Goal: Information Seeking & Learning: Find contact information

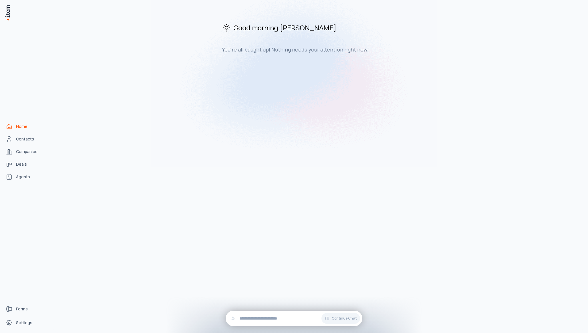
click at [130, 161] on div "Good morning , [PERSON_NAME] You're all caught up! Nothing needs your attention…" at bounding box center [318, 169] width 531 height 329
click at [21, 140] on span "Contacts" at bounding box center [25, 139] width 18 height 6
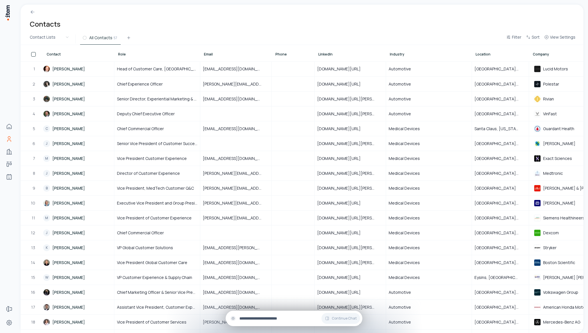
click at [269, 318] on input "text" at bounding box center [299, 318] width 118 height 6
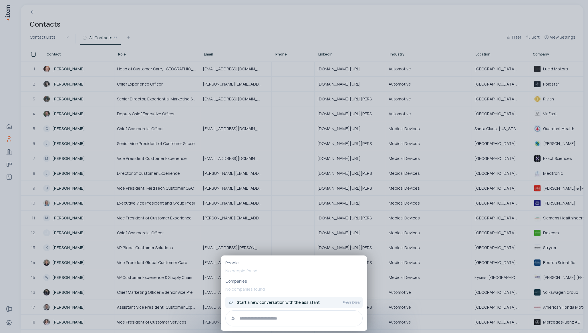
click at [275, 301] on span "Start a new conversation with the assistant" at bounding box center [278, 303] width 83 height 6
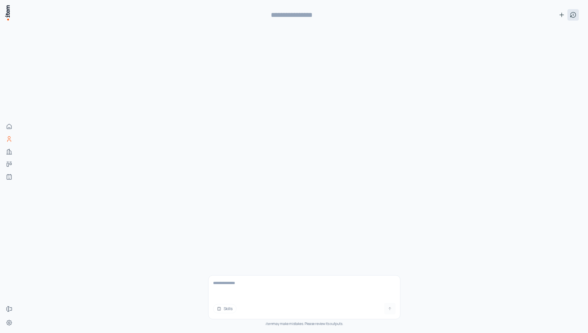
click at [576, 16] on icon at bounding box center [573, 14] width 7 height 7
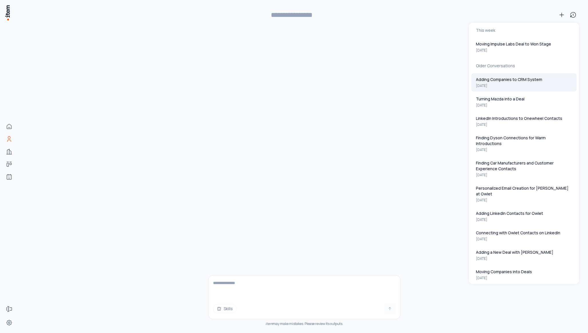
click at [529, 82] on button "Adding Companies to CRM System [DATE]" at bounding box center [524, 82] width 105 height 18
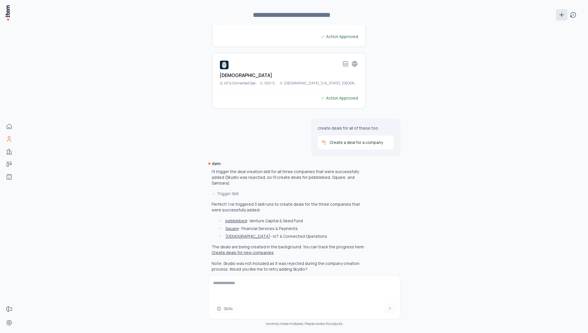
scroll to position [353, 0]
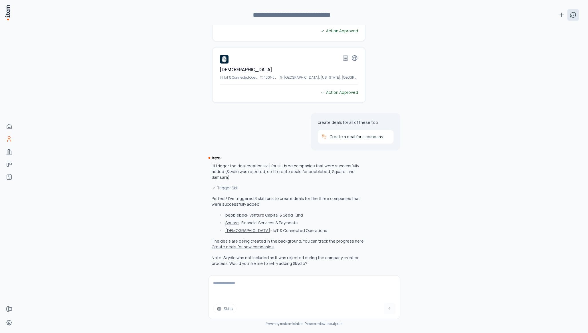
click at [573, 17] on icon at bounding box center [573, 14] width 7 height 7
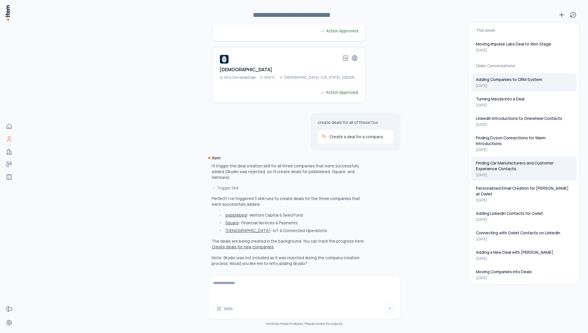
click at [489, 164] on p "Finding Car Manufacturers and Customer Experience Contacts" at bounding box center [524, 165] width 96 height 11
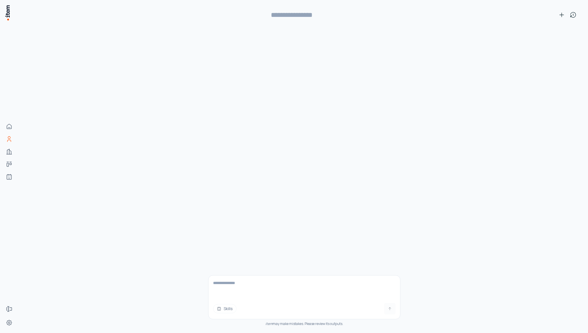
scroll to position [0, 0]
type input "**********"
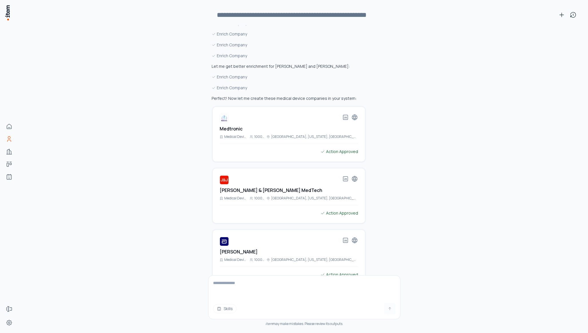
scroll to position [4413, 0]
click at [227, 127] on h2 "Medtronic" at bounding box center [231, 130] width 23 height 7
click at [411, 106] on div "Find me a bunch of car manufacturers and then decision makers at those manufact…" at bounding box center [305, 179] width 550 height 308
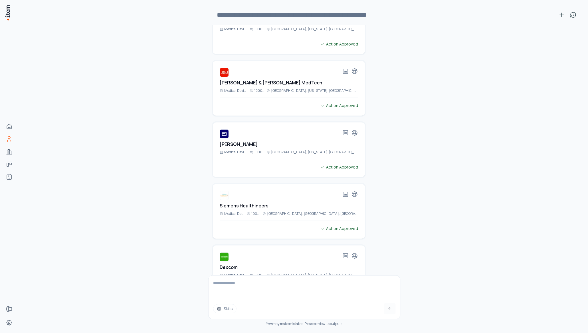
scroll to position [4476, 0]
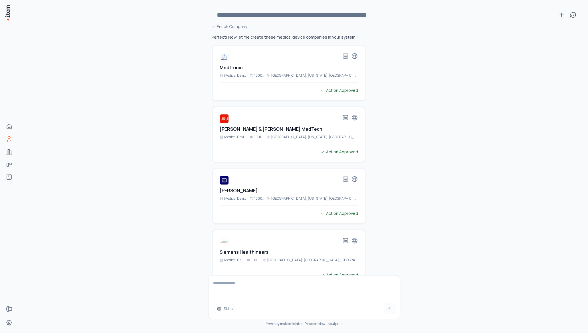
click at [227, 187] on h2 "[PERSON_NAME]" at bounding box center [239, 190] width 38 height 7
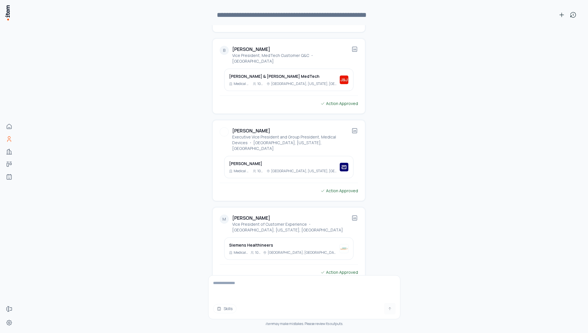
scroll to position [5191, 0]
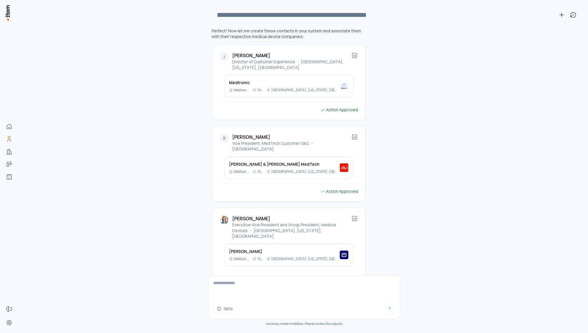
click at [285, 222] on p "Executive Vice President and Group President, Medical Devices ・ [GEOGRAPHIC_DAT…" at bounding box center [291, 230] width 119 height 17
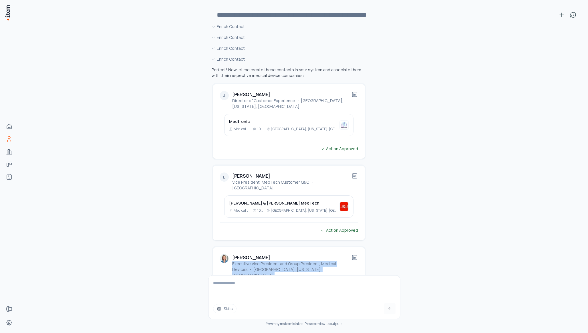
scroll to position [5138, 0]
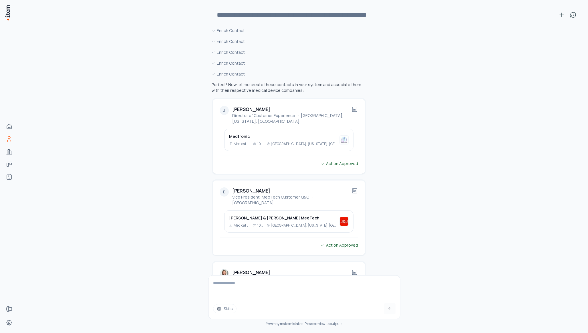
click at [277, 181] on div "B [PERSON_NAME] Vice President, MedTech Customer Q&C ・ Singapore [PERSON_NAME] …" at bounding box center [289, 218] width 152 height 75
click at [270, 113] on p "Director of Customer Experience ・ [GEOGRAPHIC_DATA], [US_STATE], [GEOGRAPHIC_DA…" at bounding box center [291, 118] width 119 height 11
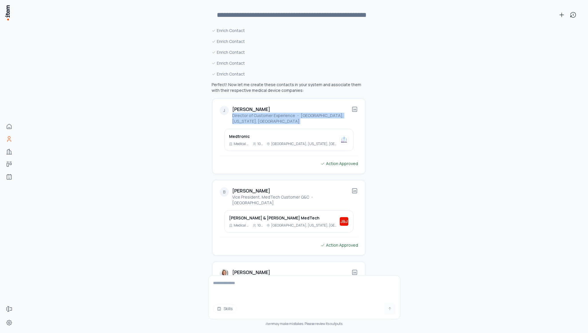
click at [270, 113] on p "Director of Customer Experience ・ [GEOGRAPHIC_DATA], [US_STATE], [GEOGRAPHIC_DA…" at bounding box center [291, 118] width 119 height 11
click at [274, 113] on p "Director of Customer Experience ・ [GEOGRAPHIC_DATA], [US_STATE], [GEOGRAPHIC_DA…" at bounding box center [291, 118] width 119 height 11
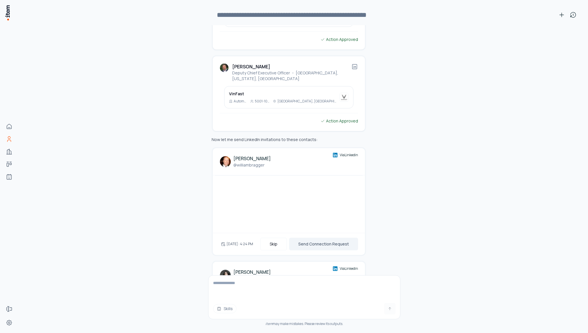
scroll to position [10107, 0]
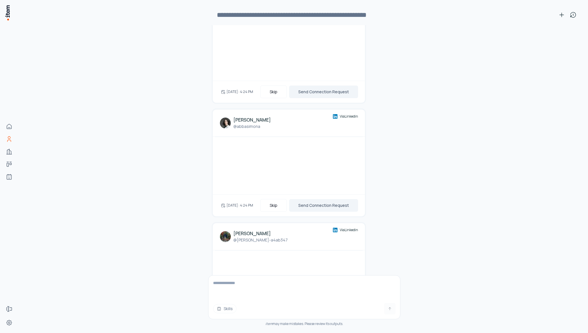
click at [330, 314] on button "Send Connection Request" at bounding box center [323, 320] width 69 height 13
click at [221, 308] on button "Skills" at bounding box center [224, 308] width 23 height 9
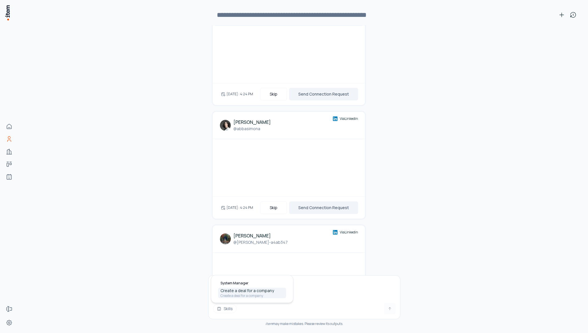
click at [241, 295] on p "Create a deal for a company" at bounding box center [253, 296] width 64 height 5
click at [261, 289] on textarea at bounding box center [305, 287] width 192 height 23
type textarea "***"
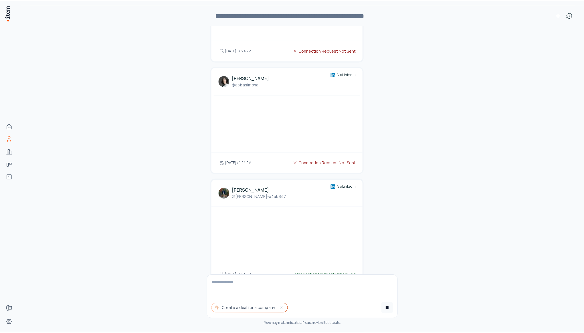
scroll to position [10154, 0]
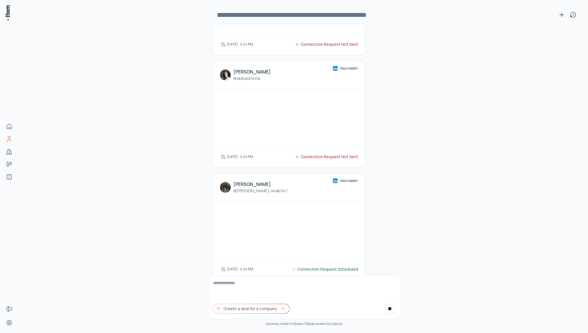
click at [540, 38] on div "Find me a bunch of car manufacturers and then decision makers at those manufact…" at bounding box center [305, 179] width 550 height 308
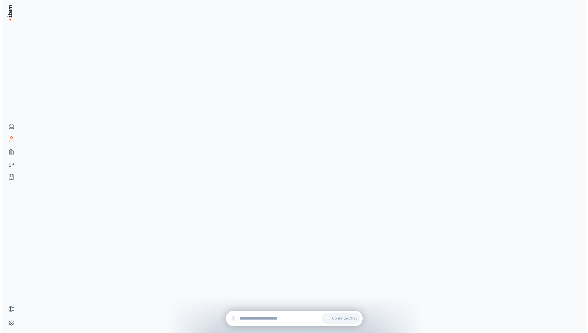
scroll to position [64806, 0]
click at [25, 152] on span "Companies" at bounding box center [26, 152] width 21 height 6
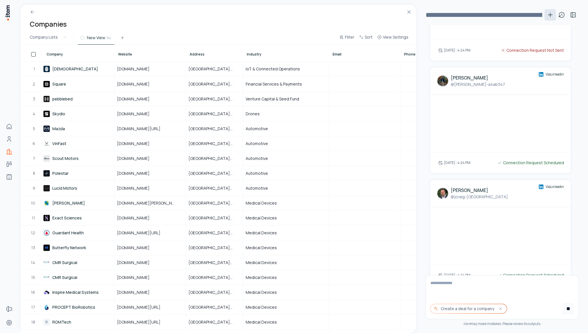
click at [550, 15] on icon at bounding box center [550, 14] width 7 height 7
type input "**********"
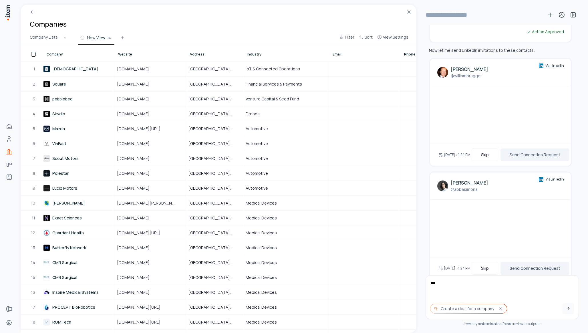
type textarea "****"
click at [548, 15] on icon at bounding box center [550, 14] width 7 height 7
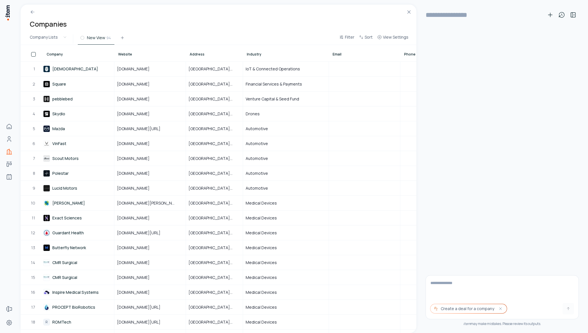
click at [441, 284] on textarea at bounding box center [502, 287] width 153 height 23
